Goal: Information Seeking & Learning: Compare options

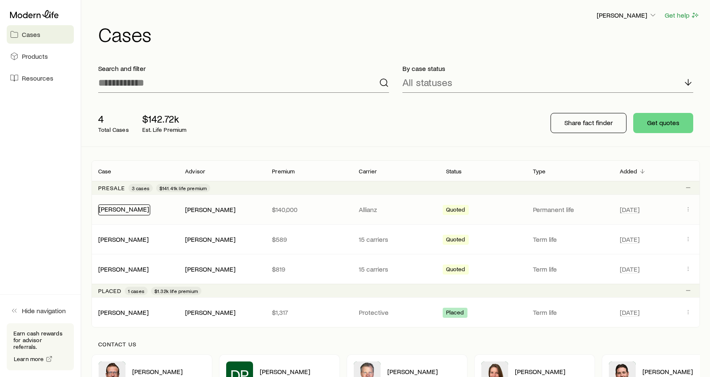
click at [128, 211] on link "[PERSON_NAME]" at bounding box center [124, 209] width 50 height 8
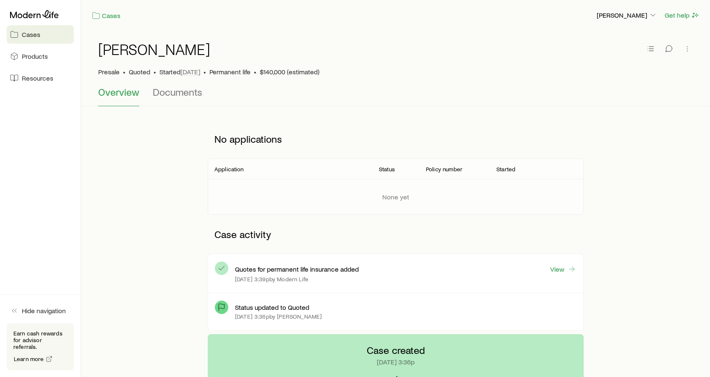
click at [38, 36] on span "Cases" at bounding box center [31, 34] width 18 height 8
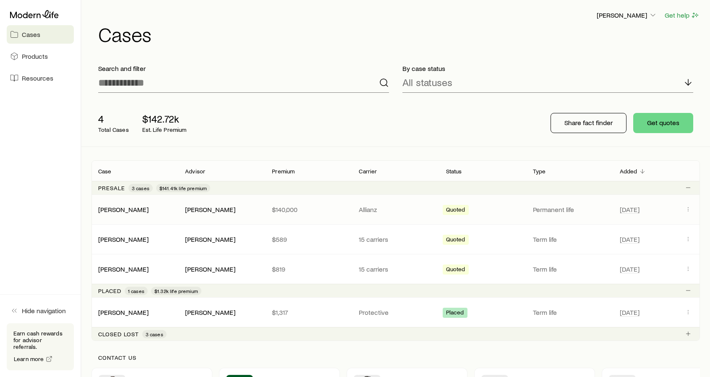
click at [462, 211] on span "Quoted" at bounding box center [455, 210] width 19 height 9
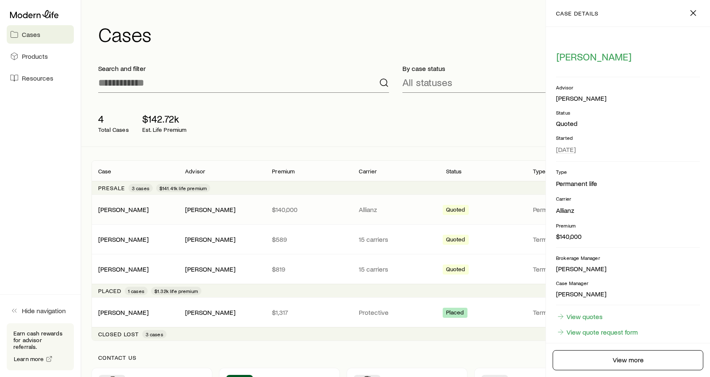
scroll to position [24, 0]
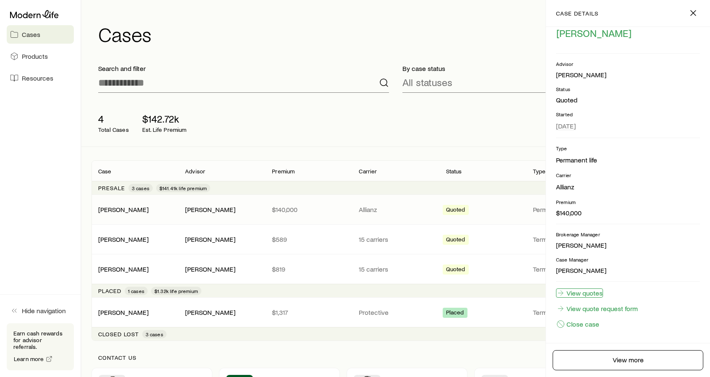
click at [586, 292] on link "View quotes" at bounding box center [579, 292] width 47 height 9
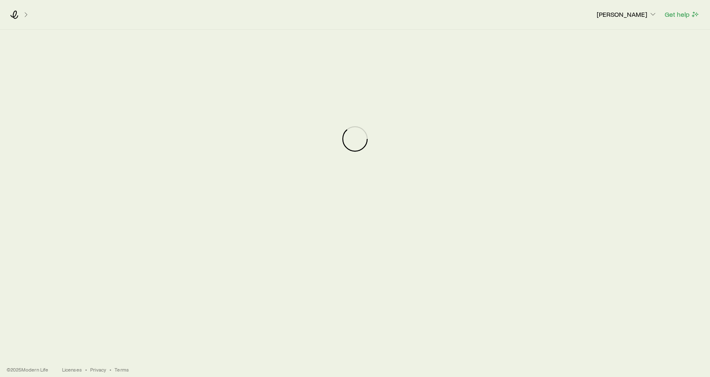
scroll to position [87, 0]
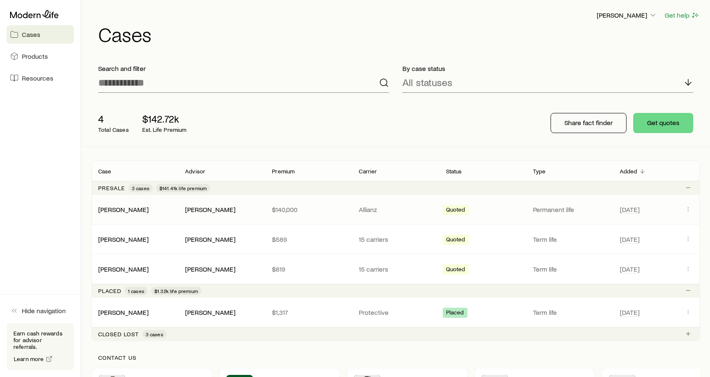
click at [377, 208] on p "Allianz" at bounding box center [395, 209] width 73 height 8
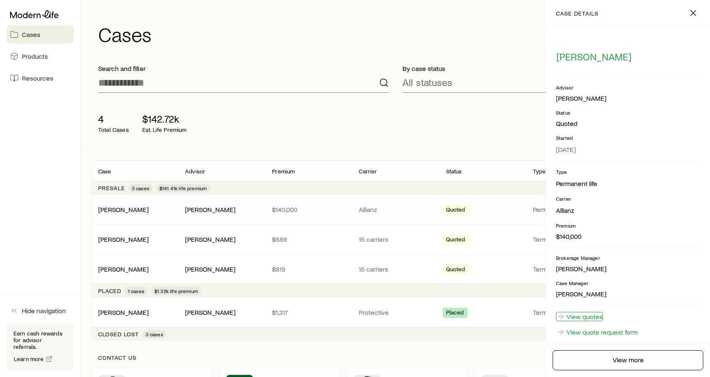
click at [599, 315] on link "View quotes" at bounding box center [579, 316] width 47 height 9
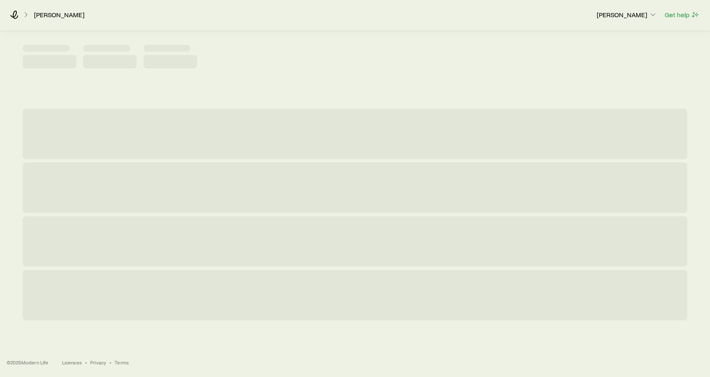
scroll to position [75, 0]
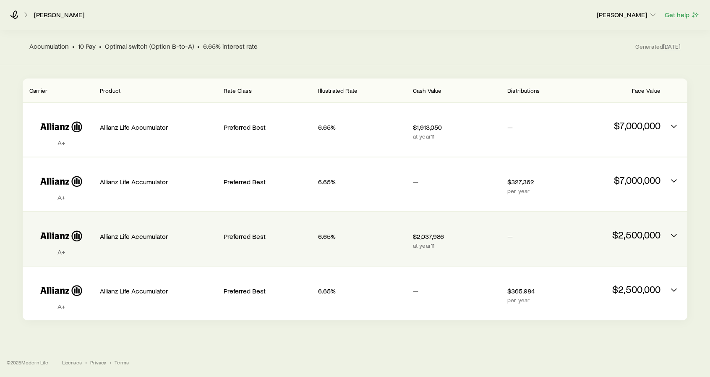
click at [376, 251] on div "6.65%" at bounding box center [362, 239] width 88 height 40
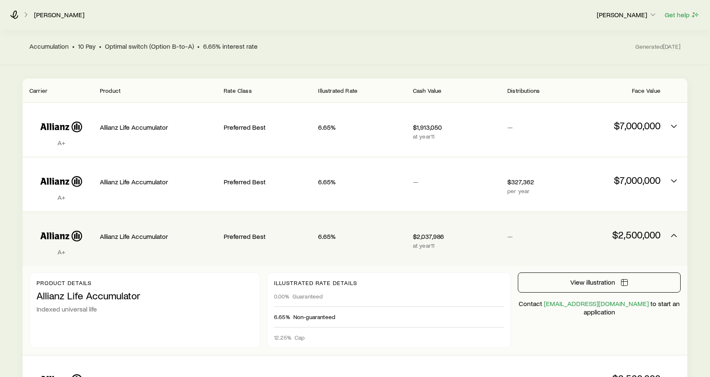
scroll to position [108, 0]
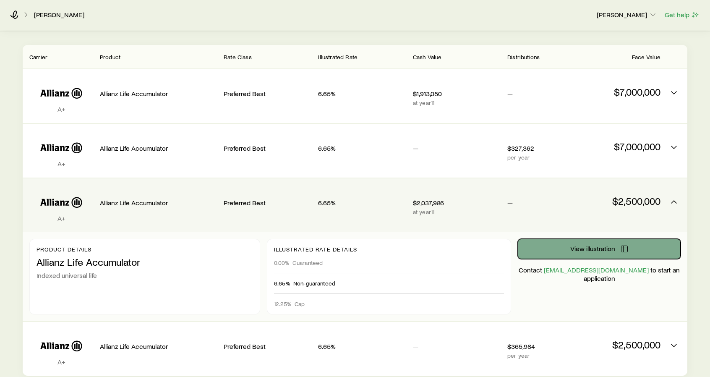
click at [560, 246] on button "View illustration" at bounding box center [599, 249] width 163 height 20
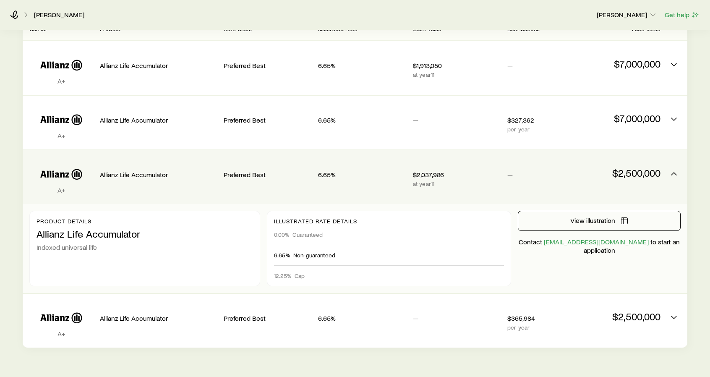
scroll to position [163, 0]
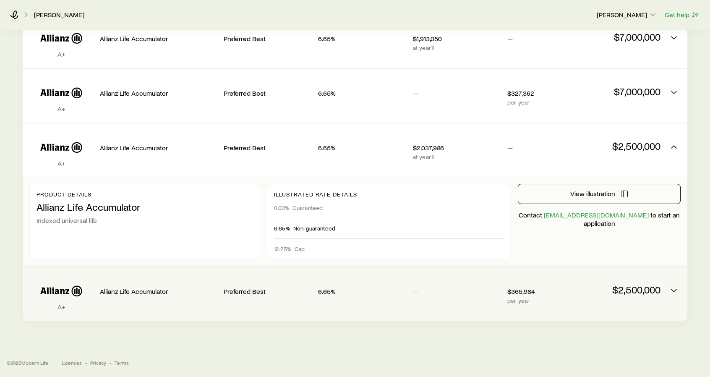
click at [361, 286] on div "6.65%" at bounding box center [362, 290] width 88 height 32
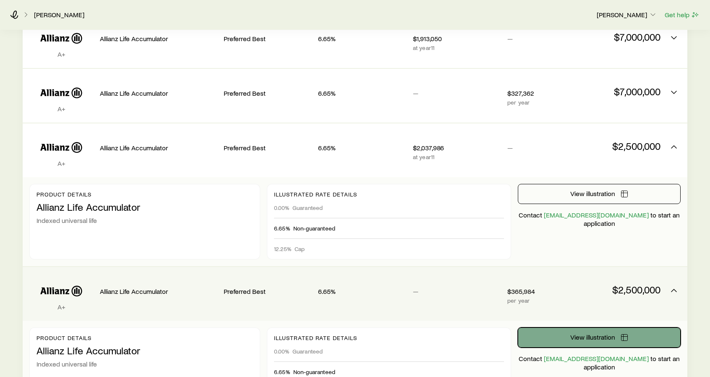
click at [560, 332] on button "View illustration" at bounding box center [599, 337] width 163 height 20
